Goal: Information Seeking & Learning: Learn about a topic

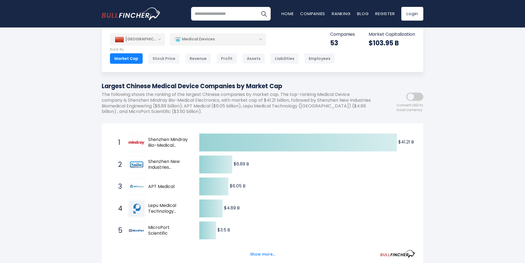
scroll to position [27, 0]
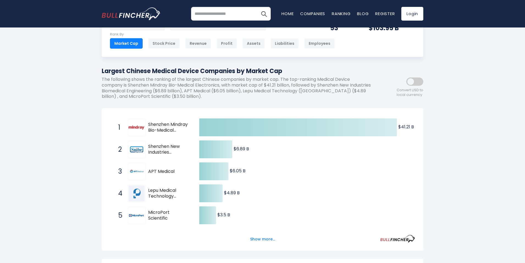
drag, startPoint x: 147, startPoint y: 145, endPoint x: 180, endPoint y: 154, distance: 34.1
click at [180, 154] on div "2 Shenzhen New Industries Biomedical Engineering [DOMAIN_NAME]" at bounding box center [152, 150] width 74 height 18
drag, startPoint x: 147, startPoint y: 145, endPoint x: 227, endPoint y: 156, distance: 80.6
click at [227, 155] on div "Created with Highcharts 12.1.2 $41.21 B ​ $41.21 B $6.89 B ​ $6.89 B $6.05 B ​ …" at bounding box center [262, 226] width 305 height 220
click at [267, 238] on button "Show more..." at bounding box center [263, 239] width 32 height 9
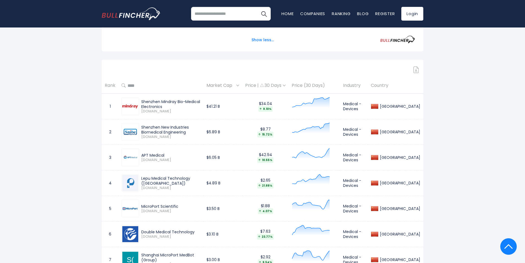
scroll to position [330, 0]
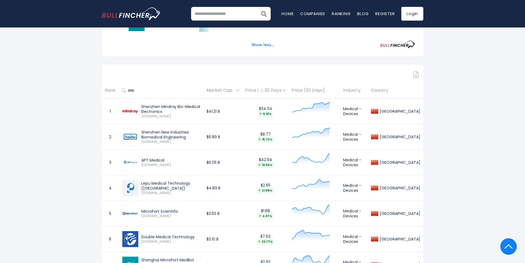
drag, startPoint x: 141, startPoint y: 132, endPoint x: 166, endPoint y: 137, distance: 24.9
click at [166, 137] on div "Shenzhen New Industries Biomedical Engineering" at bounding box center [170, 135] width 59 height 10
drag, startPoint x: 140, startPoint y: 165, endPoint x: 159, endPoint y: 164, distance: 18.4
click at [159, 164] on div "APT Medical 688617.SS" at bounding box center [169, 163] width 61 height 10
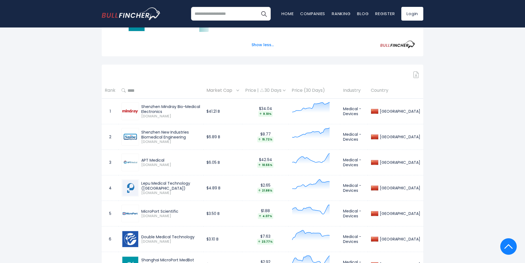
copy span "688617.SS"
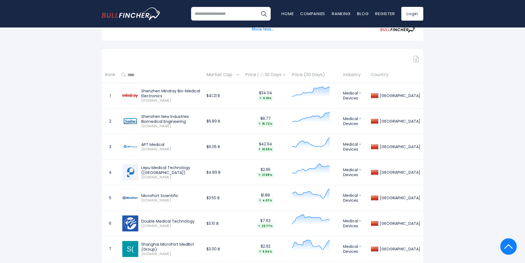
scroll to position [412, 0]
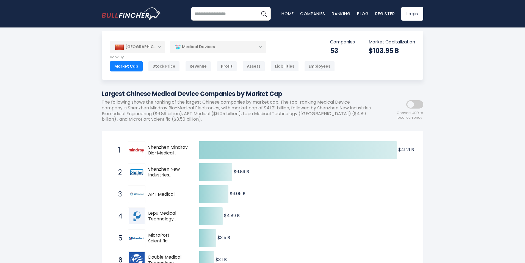
scroll to position [0, 0]
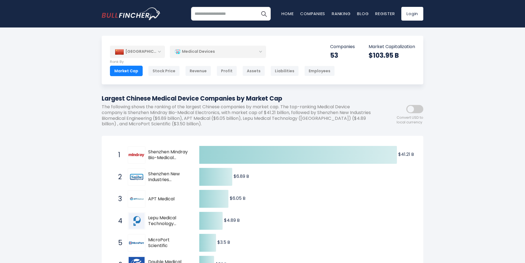
click at [261, 51] on div "Medical Devices" at bounding box center [218, 51] width 96 height 13
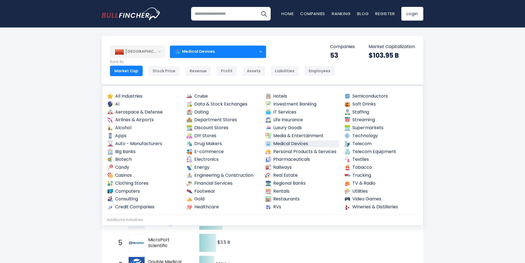
click at [162, 49] on div "[GEOGRAPHIC_DATA]" at bounding box center [137, 52] width 55 height 12
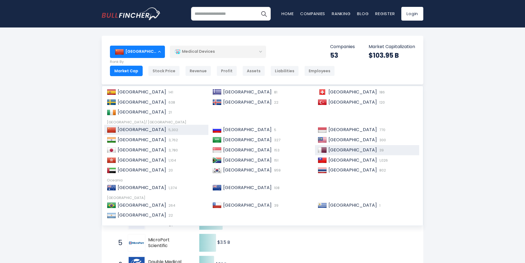
scroll to position [84, 0]
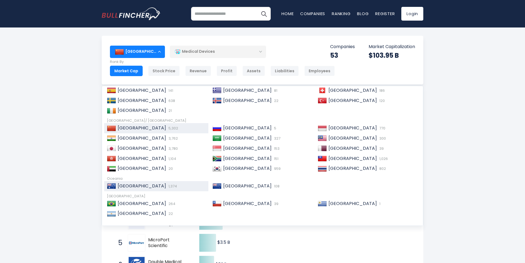
click at [128, 185] on span "[GEOGRAPHIC_DATA]" at bounding box center [142, 186] width 48 height 6
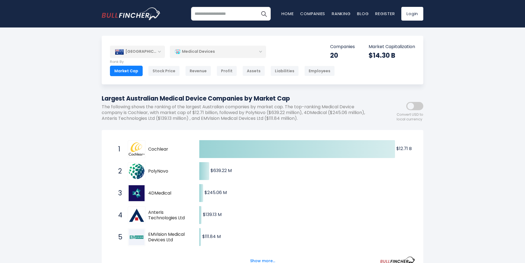
drag, startPoint x: 148, startPoint y: 148, endPoint x: 170, endPoint y: 148, distance: 22.3
click at [170, 148] on div "1 Cochlear COH.AX" at bounding box center [152, 149] width 74 height 18
click at [160, 48] on div "[GEOGRAPHIC_DATA]" at bounding box center [137, 52] width 55 height 12
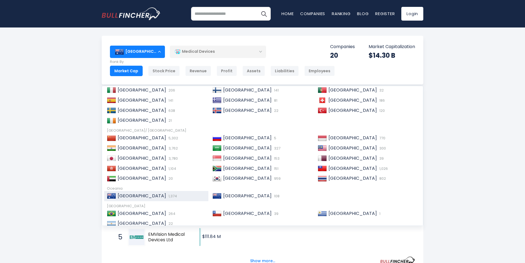
scroll to position [84, 0]
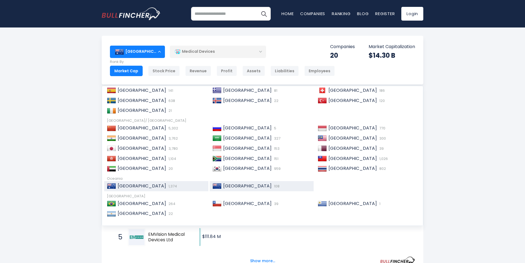
click at [237, 183] on span "[GEOGRAPHIC_DATA]" at bounding box center [247, 186] width 48 height 6
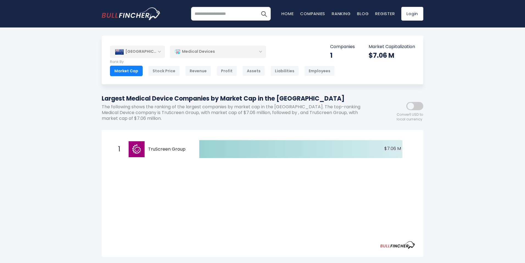
click at [154, 51] on div "[GEOGRAPHIC_DATA]" at bounding box center [137, 52] width 55 height 12
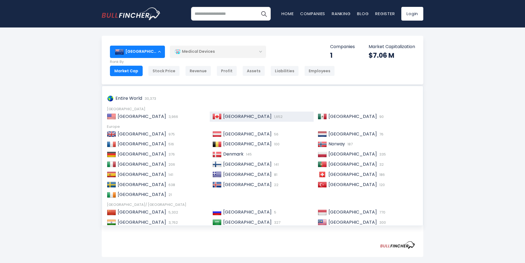
click at [230, 117] on span "[GEOGRAPHIC_DATA]" at bounding box center [247, 116] width 48 height 6
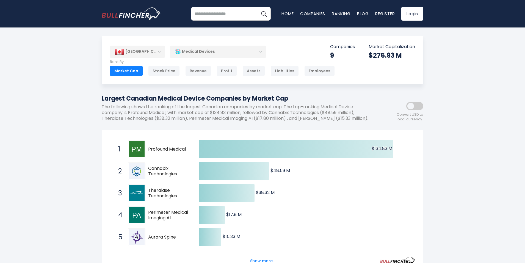
click at [148, 52] on div "[GEOGRAPHIC_DATA]" at bounding box center [137, 52] width 55 height 12
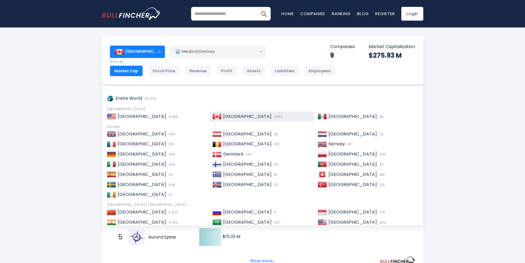
click at [138, 122] on div "Entire World 30,373 North America United States 3,966 Canada 1,652 Mexico 90" at bounding box center [262, 156] width 321 height 140
click at [137, 117] on span "[GEOGRAPHIC_DATA]" at bounding box center [142, 116] width 48 height 6
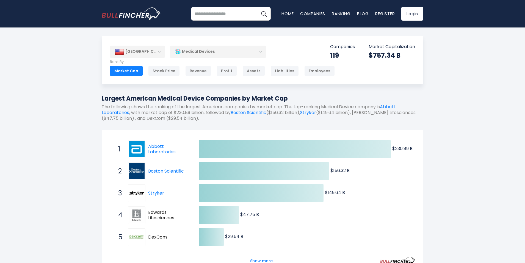
click at [150, 52] on div "[GEOGRAPHIC_DATA]" at bounding box center [137, 52] width 55 height 12
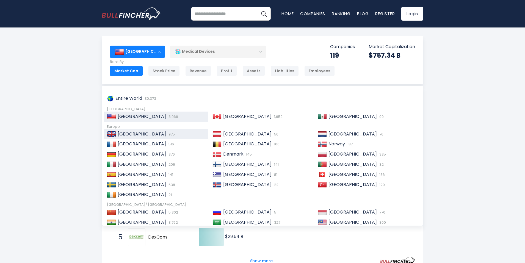
click at [146, 137] on span "[GEOGRAPHIC_DATA]" at bounding box center [142, 134] width 48 height 6
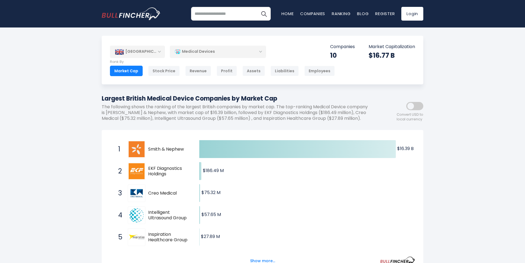
drag, startPoint x: 149, startPoint y: 149, endPoint x: 124, endPoint y: 143, distance: 26.0
click at [125, 143] on div "1 Smith & Nephew SN.L" at bounding box center [152, 149] width 74 height 18
click at [142, 52] on div "[GEOGRAPHIC_DATA]" at bounding box center [137, 52] width 55 height 12
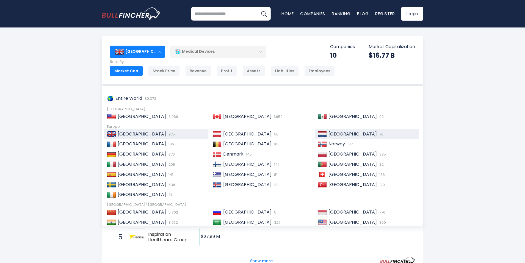
click at [360, 136] on div "Netherlands 76" at bounding box center [372, 134] width 90 height 6
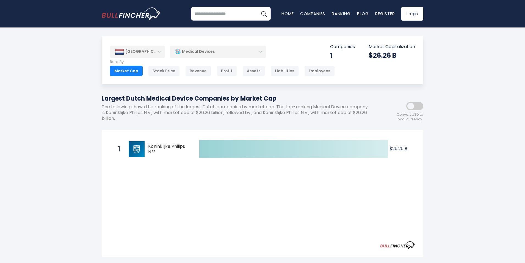
click at [162, 48] on div "[GEOGRAPHIC_DATA]" at bounding box center [137, 52] width 55 height 12
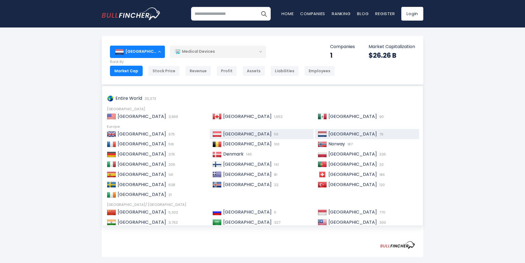
click at [232, 132] on span "[GEOGRAPHIC_DATA]" at bounding box center [247, 134] width 48 height 6
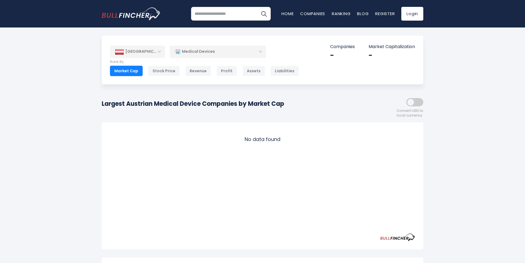
click at [154, 54] on div "[GEOGRAPHIC_DATA]" at bounding box center [137, 52] width 55 height 12
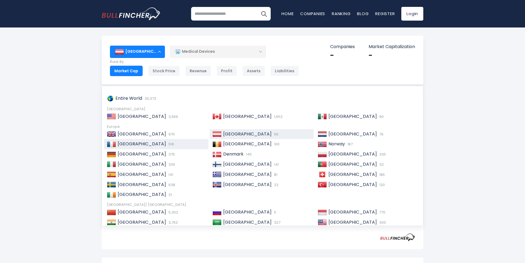
click at [144, 143] on div "France 516" at bounding box center [161, 144] width 90 height 6
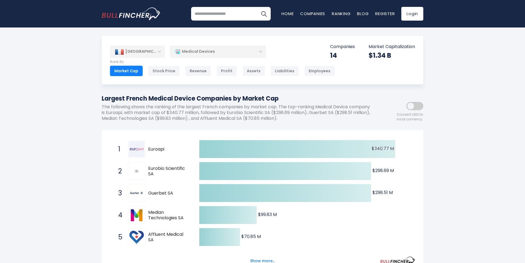
click at [146, 55] on div "[GEOGRAPHIC_DATA]" at bounding box center [137, 52] width 55 height 12
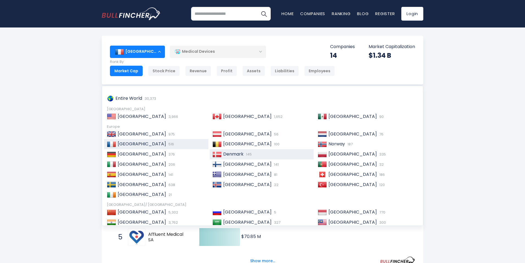
click at [230, 153] on span "Denmark" at bounding box center [233, 154] width 20 height 6
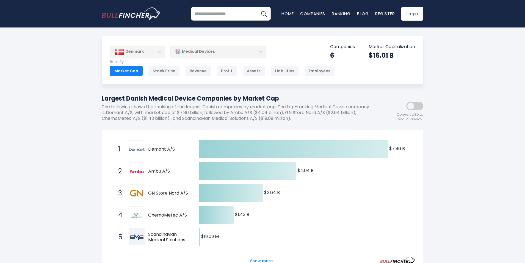
click at [153, 54] on div "Denmark" at bounding box center [137, 52] width 55 height 12
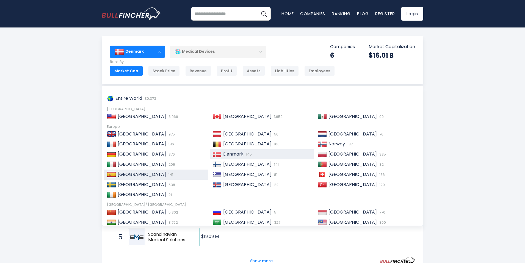
click at [147, 174] on div "[GEOGRAPHIC_DATA] 141" at bounding box center [161, 175] width 90 height 6
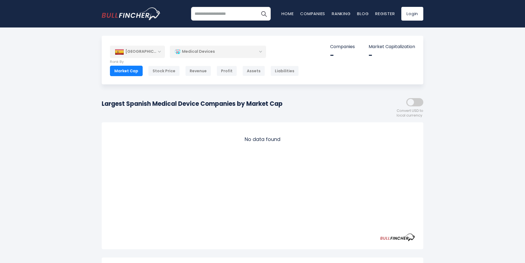
click at [147, 53] on div "[GEOGRAPHIC_DATA]" at bounding box center [137, 52] width 55 height 12
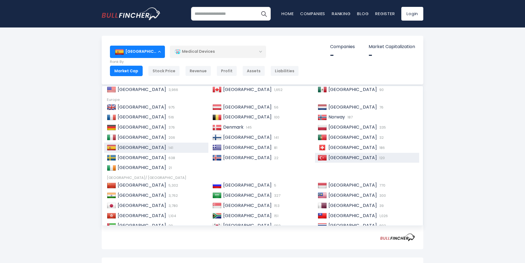
scroll to position [27, 0]
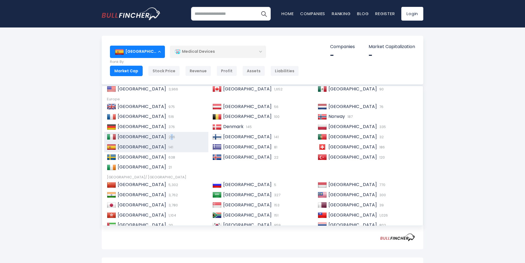
click at [167, 139] on span "206" at bounding box center [171, 136] width 8 height 5
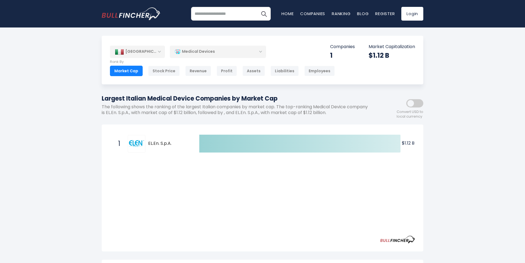
click at [141, 51] on div "[GEOGRAPHIC_DATA]" at bounding box center [137, 52] width 55 height 12
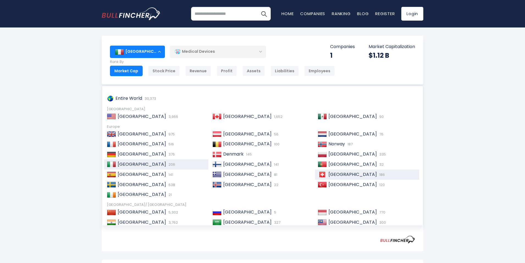
click at [334, 175] on span "[GEOGRAPHIC_DATA]" at bounding box center [352, 174] width 48 height 6
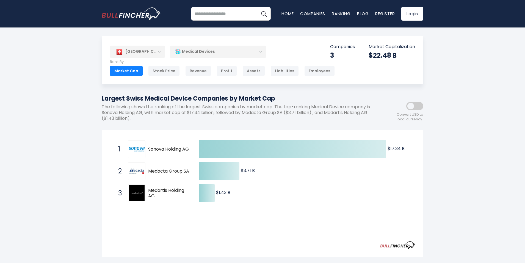
drag, startPoint x: 147, startPoint y: 146, endPoint x: 186, endPoint y: 194, distance: 61.8
click at [110, 138] on div "1 Sonova Holding AG SOON.SW 2 Medacta Group SA MOVE.SW 3 Medartis Holding AG ME…" at bounding box center [110, 138] width 0 height 0
click at [157, 52] on div "[GEOGRAPHIC_DATA]" at bounding box center [137, 52] width 55 height 12
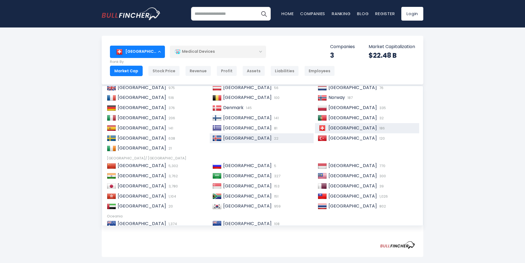
scroll to position [55, 0]
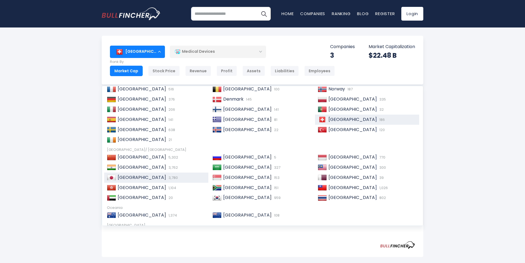
click at [130, 178] on span "[GEOGRAPHIC_DATA]" at bounding box center [142, 177] width 48 height 6
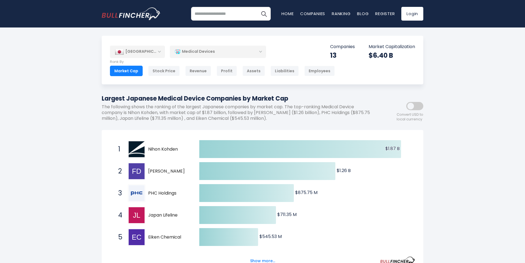
click at [155, 54] on div "[GEOGRAPHIC_DATA]" at bounding box center [137, 52] width 55 height 12
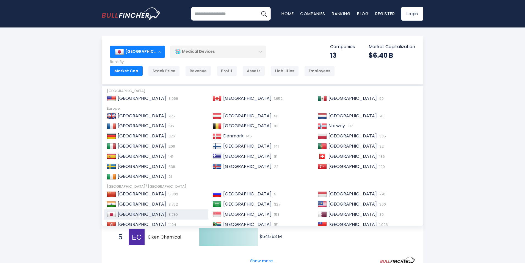
scroll to position [2, 0]
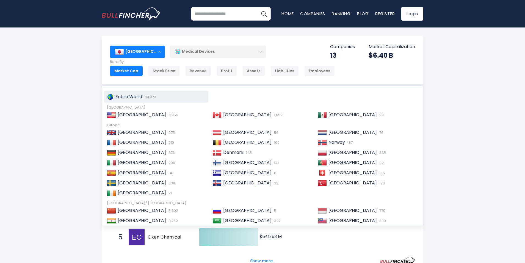
click at [130, 95] on span "Entire World" at bounding box center [128, 96] width 27 height 6
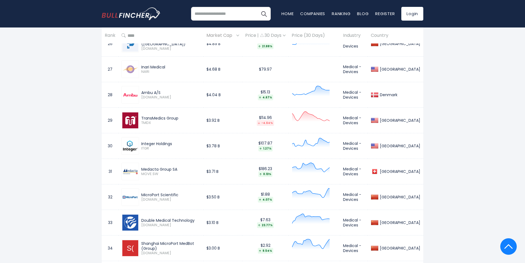
scroll to position [977, 0]
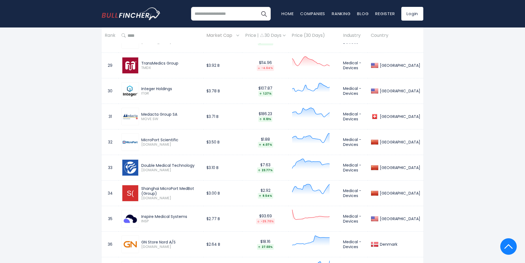
drag, startPoint x: 142, startPoint y: 165, endPoint x: 171, endPoint y: 166, distance: 29.1
click at [171, 166] on div "Double Medical Technology" at bounding box center [170, 165] width 59 height 5
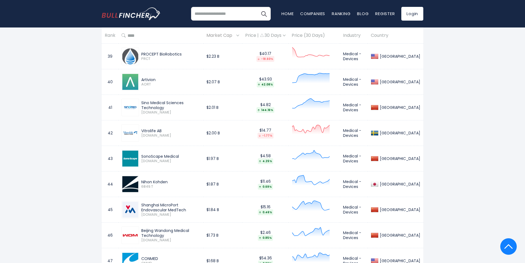
scroll to position [1224, 0]
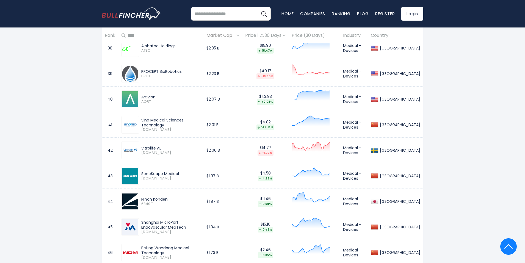
drag, startPoint x: 142, startPoint y: 123, endPoint x: 154, endPoint y: 127, distance: 12.3
click at [154, 127] on div "Sino Medical Sciences Technology 688108.SS" at bounding box center [169, 125] width 61 height 15
drag, startPoint x: 148, startPoint y: 128, endPoint x: 163, endPoint y: 121, distance: 16.8
click at [163, 121] on div "Sino Medical Sciences Technology" at bounding box center [170, 123] width 59 height 10
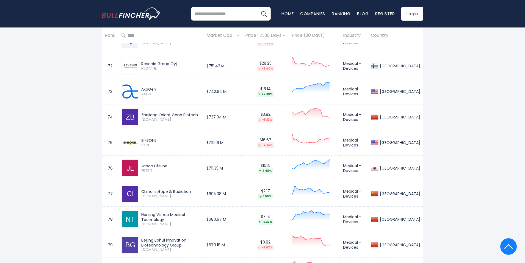
scroll to position [2076, 0]
drag, startPoint x: 161, startPoint y: 216, endPoint x: 169, endPoint y: 218, distance: 7.7
click at [169, 218] on div "Nanjing Vishee Medical Technology 688580.SS" at bounding box center [169, 218] width 61 height 15
click at [147, 221] on span "[DOMAIN_NAME]" at bounding box center [170, 223] width 59 height 5
drag, startPoint x: 141, startPoint y: 223, endPoint x: 156, endPoint y: 223, distance: 15.4
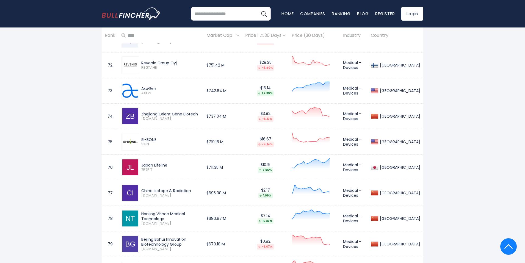
click at [156, 223] on div "Nanjing Vishee Medical Technology 688580.SS" at bounding box center [169, 218] width 61 height 15
copy span "688580."
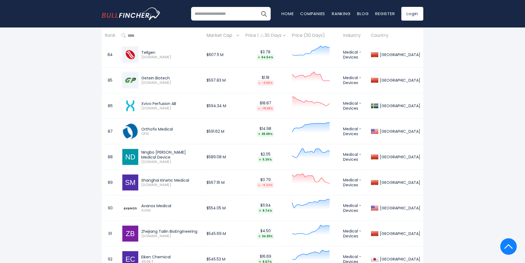
scroll to position [2723, 0]
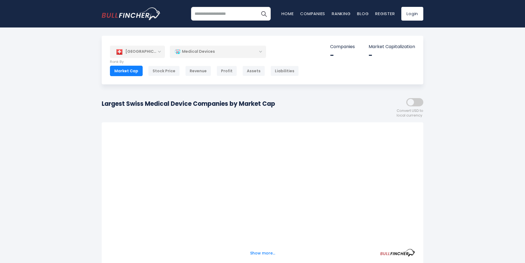
click at [141, 51] on div "[GEOGRAPHIC_DATA]" at bounding box center [137, 52] width 55 height 12
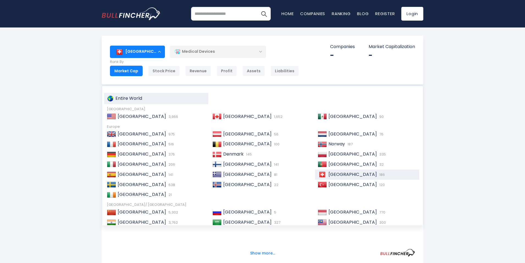
click at [127, 93] on div "Entire World" at bounding box center [156, 98] width 104 height 11
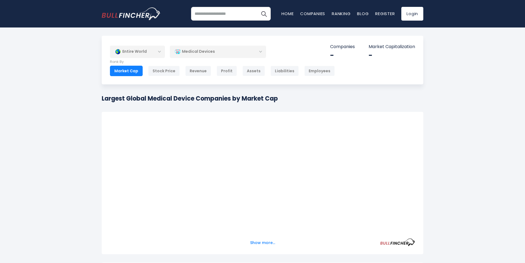
click at [222, 16] on input "search" at bounding box center [231, 14] width 80 height 14
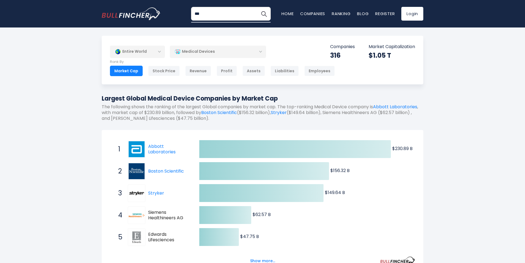
type input "***"
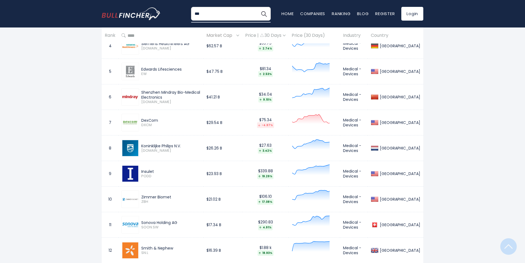
scroll to position [549, 0]
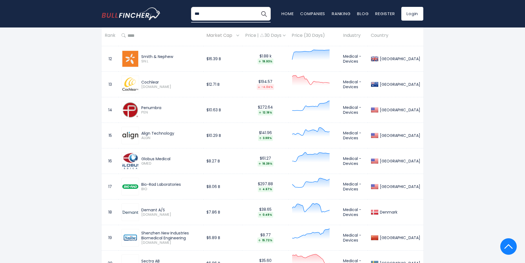
click at [210, 15] on input "***" at bounding box center [231, 14] width 80 height 14
drag, startPoint x: 223, startPoint y: 15, endPoint x: 179, endPoint y: 17, distance: 44.0
click at [179, 17] on div "*** Recent searches Trending searches Apple Overview Tesla Overview Home" at bounding box center [262, 13] width 321 height 27
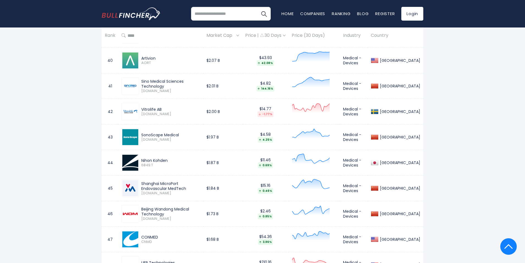
scroll to position [1264, 0]
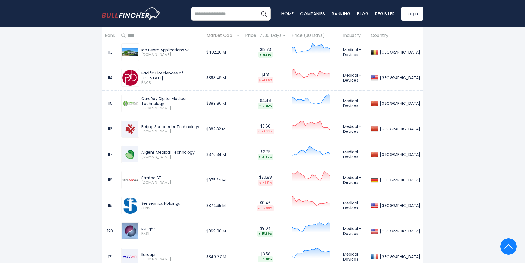
scroll to position [735, 0]
